Goal: Information Seeking & Learning: Learn about a topic

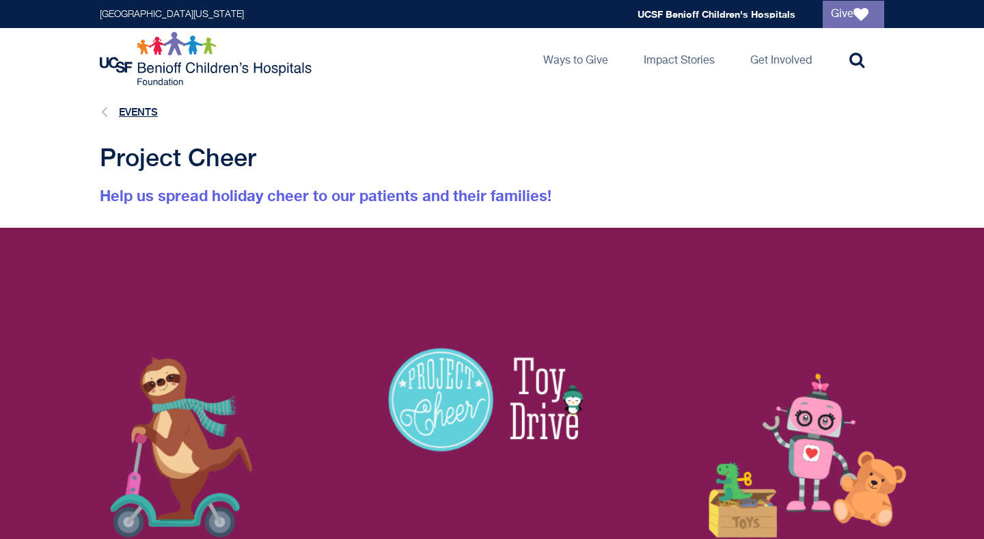
click at [139, 113] on link "Events" at bounding box center [138, 112] width 39 height 12
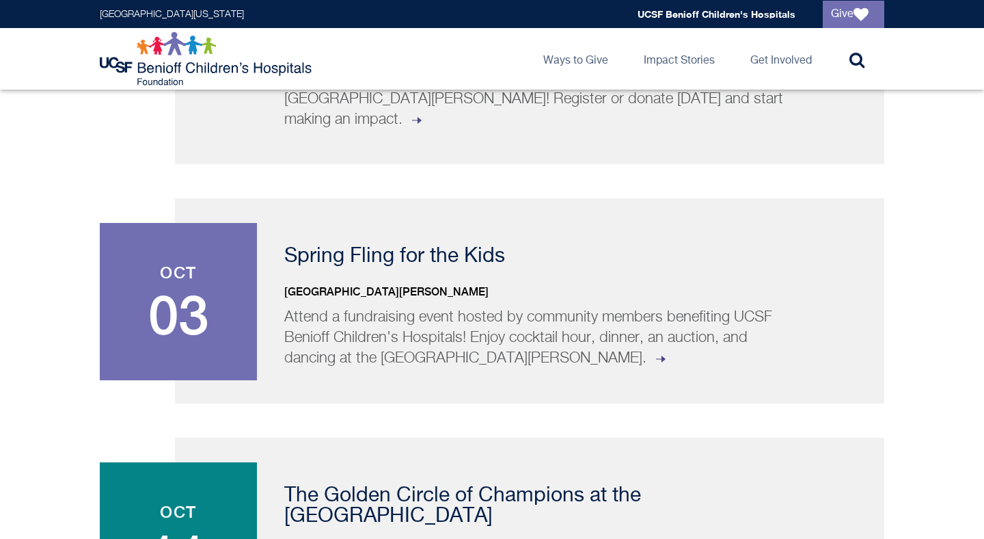
scroll to position [472, 0]
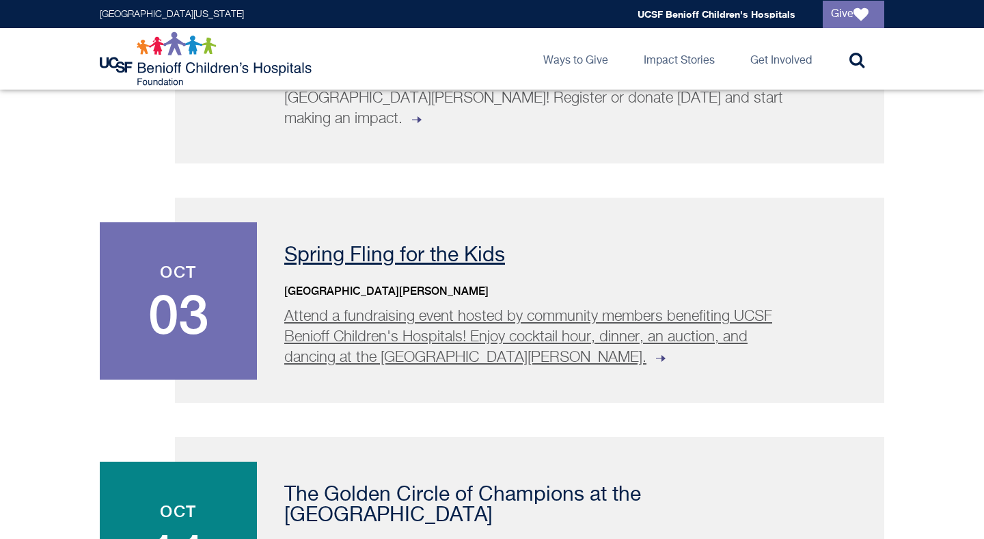
click at [349, 316] on p "Attend a fundraising event hosted by community members benefiting UCSF Benioff …" at bounding box center [538, 337] width 509 height 62
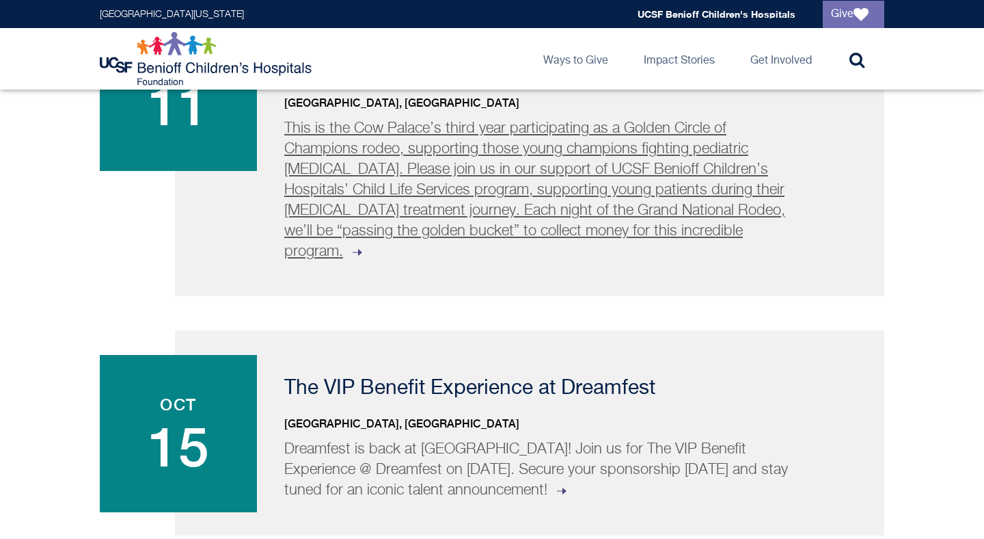
scroll to position [921, 0]
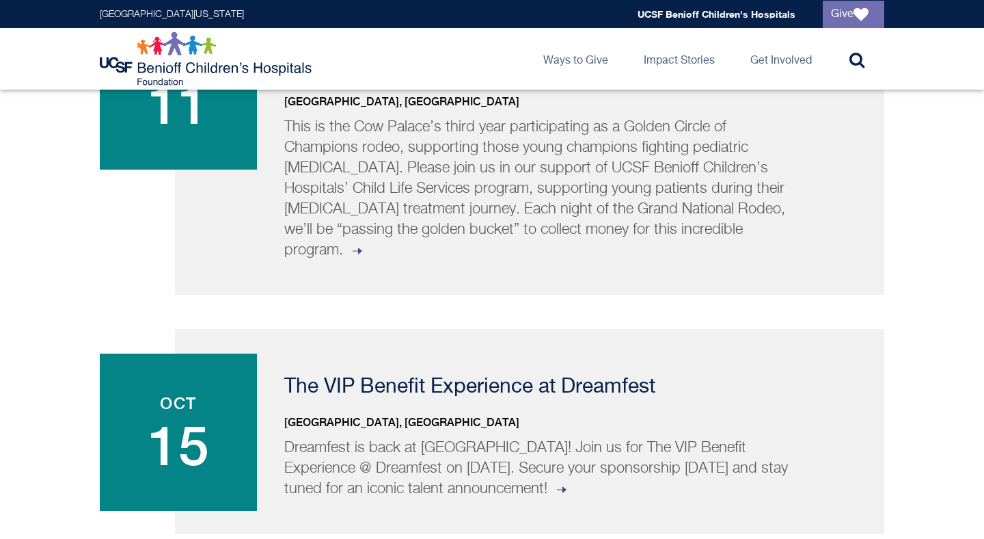
click at [491, 508] on div "[DATE] Swim Across [GEOGRAPHIC_DATA] [GEOGRAPHIC_DATA][PERSON_NAME], [GEOGRAPHI…" at bounding box center [492, 230] width 785 height 1564
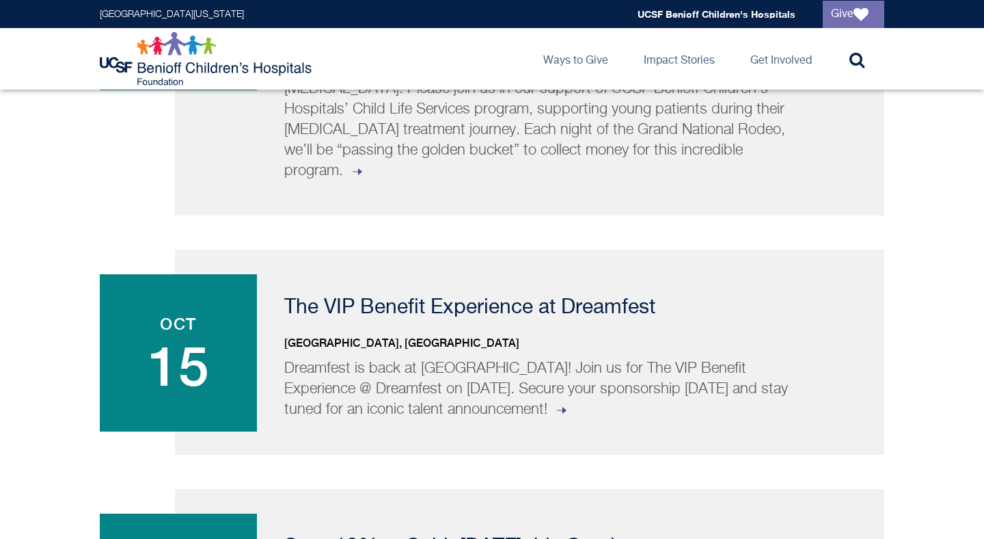
scroll to position [1023, 0]
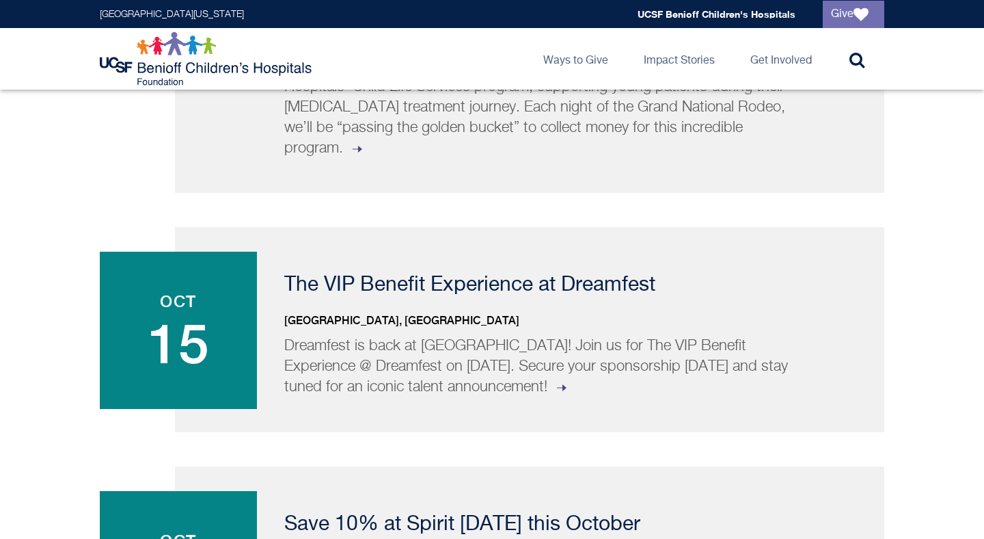
click at [506, 405] on div "Sep 21 Swim Across America Little Marina Green, San Francisco Join us for the 2…" at bounding box center [492, 129] width 785 height 1564
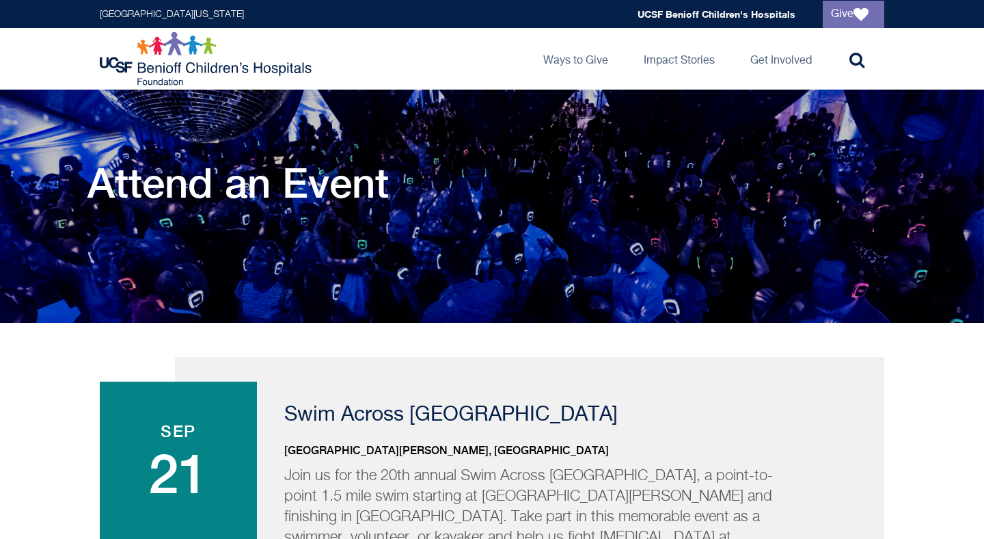
scroll to position [0, 0]
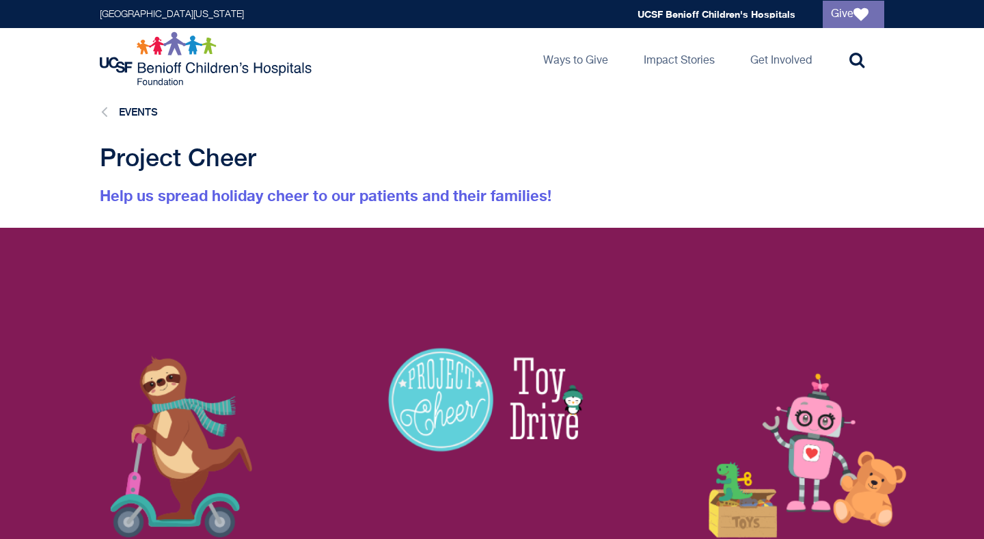
click at [258, 200] on font "Help us spread holiday cheer to our patients and their families!" at bounding box center [326, 196] width 452 height 18
click at [210, 162] on span "Project Cheer" at bounding box center [178, 157] width 157 height 29
click at [137, 116] on link "Events" at bounding box center [138, 112] width 39 height 12
click at [146, 111] on link "Events" at bounding box center [138, 112] width 39 height 12
click at [174, 199] on font "Help us spread holiday cheer to our patients and their families!" at bounding box center [326, 196] width 452 height 18
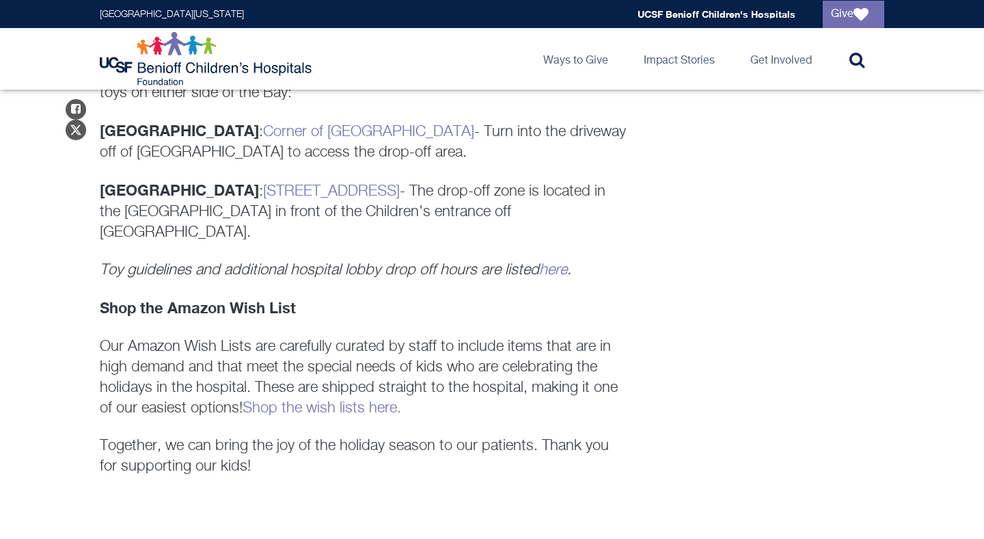
scroll to position [1156, 0]
click at [306, 402] on link "Shop the wish lists here." at bounding box center [322, 409] width 159 height 15
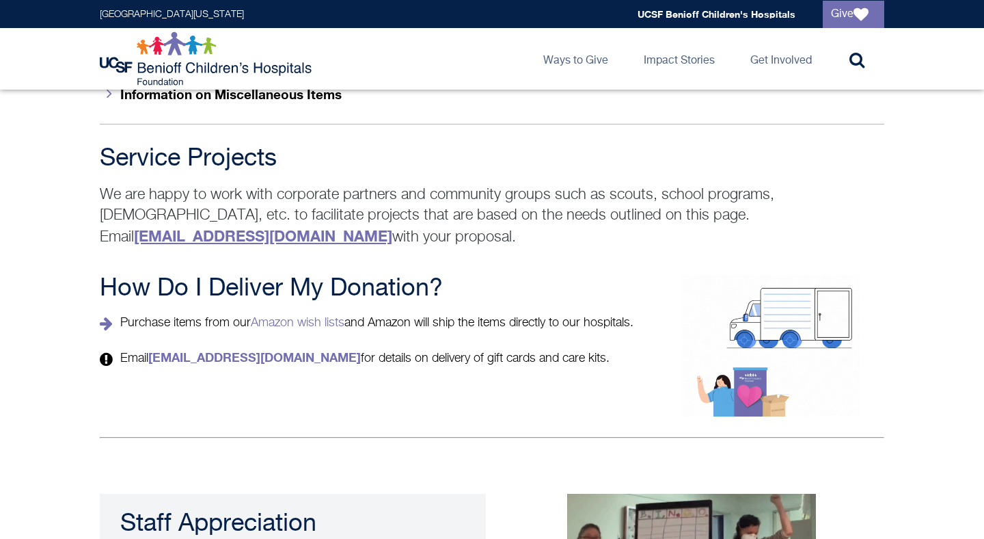
scroll to position [2294, 0]
